Goal: Transaction & Acquisition: Purchase product/service

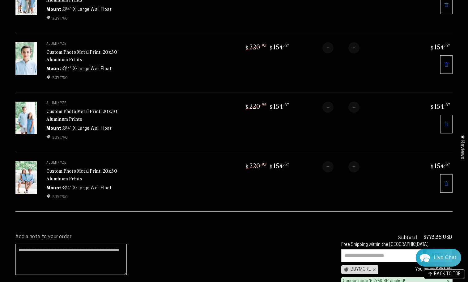
scroll to position [247, 0]
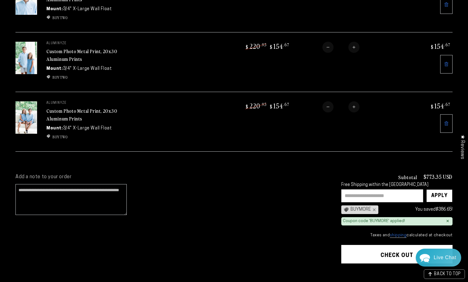
click at [221, 163] on div "Add a note to your order Subtotal $773.35 USD Free Shipping within the [GEOGRAP…" at bounding box center [234, 238] width 468 height 150
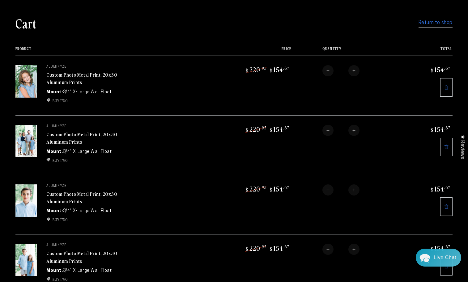
scroll to position [0, 0]
